Goal: Task Accomplishment & Management: Manage account settings

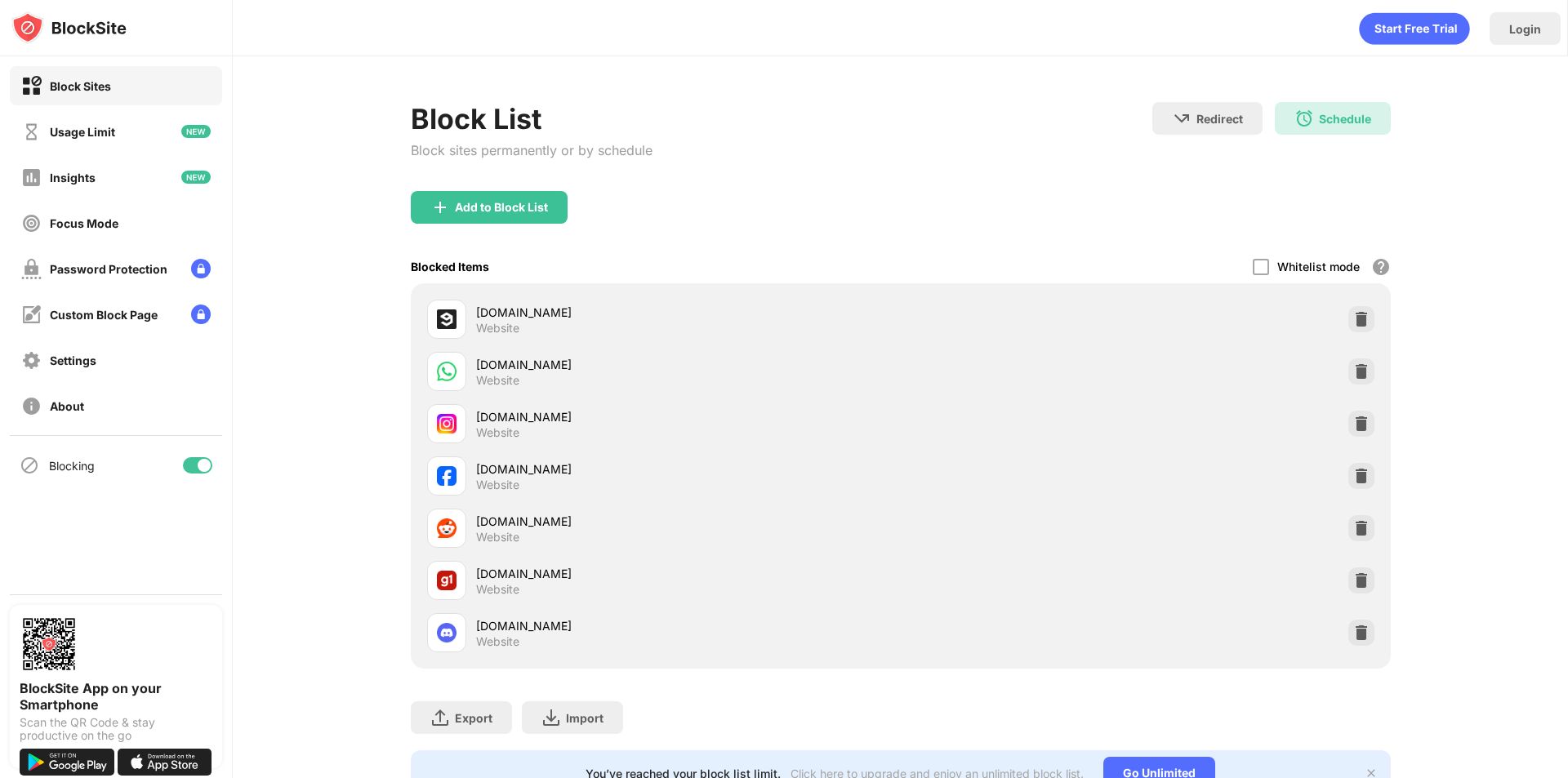
click at [194, 465] on div at bounding box center [197, 465] width 29 height 16
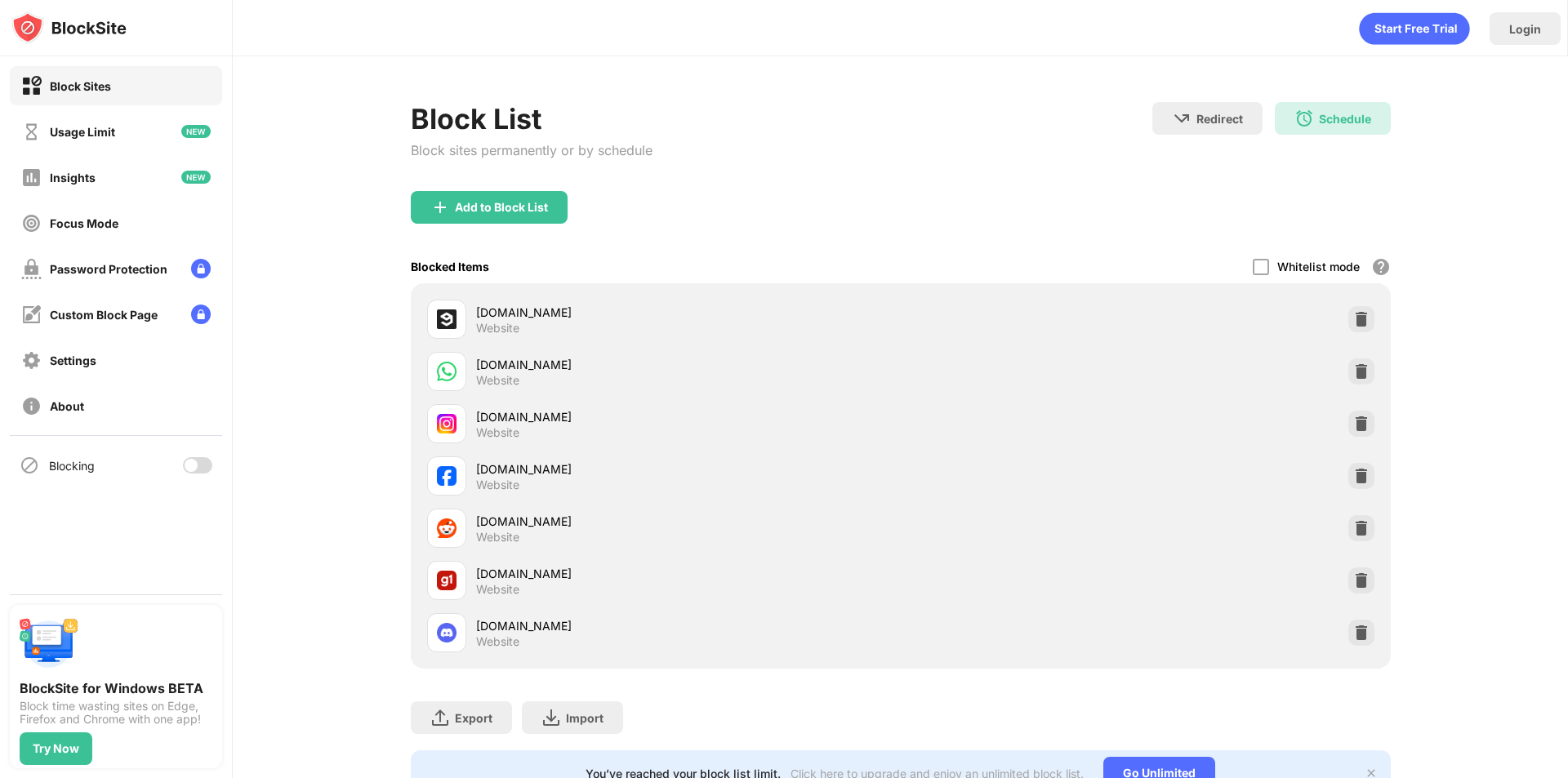
click at [191, 467] on div at bounding box center [190, 465] width 13 height 13
click at [206, 461] on div at bounding box center [203, 465] width 13 height 13
click at [187, 463] on div at bounding box center [190, 465] width 13 height 13
